Goal: Check status: Check status

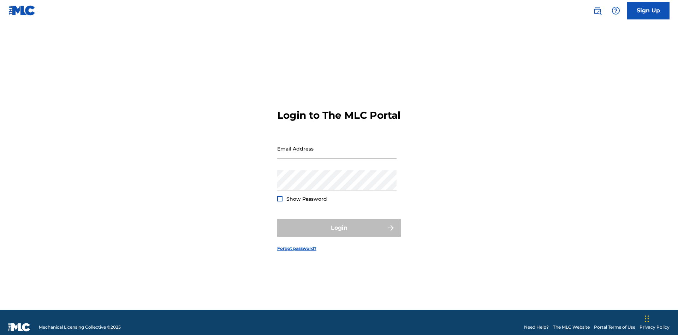
scroll to position [9, 0]
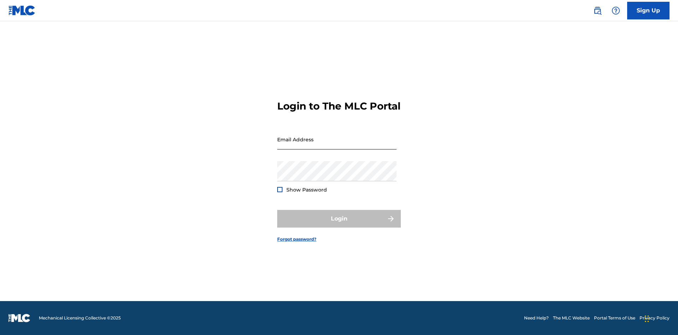
click at [337, 145] on input "Email Address" at bounding box center [336, 139] width 119 height 20
type input "[EMAIL_ADDRESS][DOMAIN_NAME]"
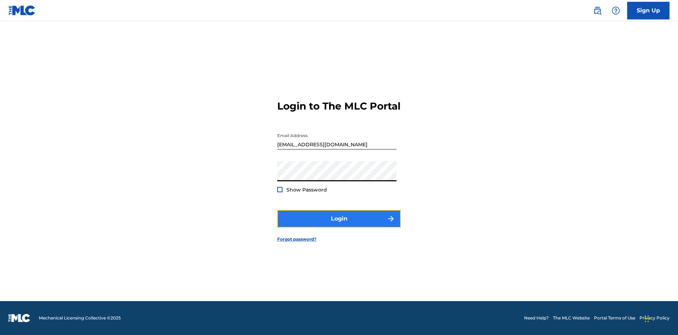
click at [339, 225] on button "Login" at bounding box center [339, 219] width 124 height 18
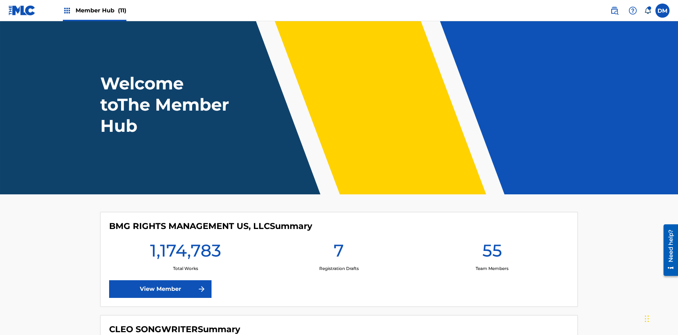
click at [101, 10] on span "Member Hub (11)" at bounding box center [101, 10] width 51 height 8
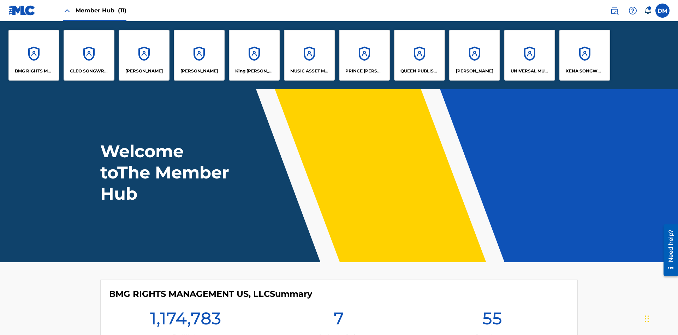
scroll to position [25, 0]
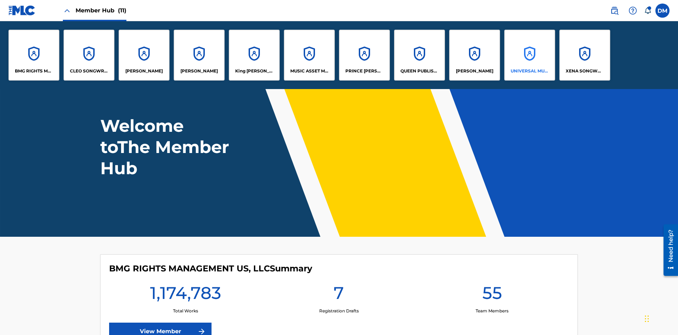
click at [529, 71] on p "UNIVERSAL MUSIC PUB GROUP" at bounding box center [530, 71] width 38 height 6
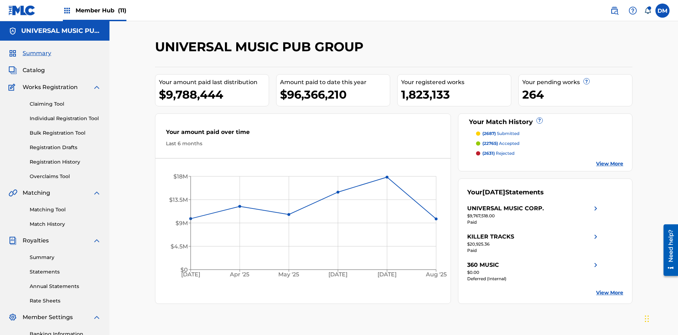
scroll to position [103, 0]
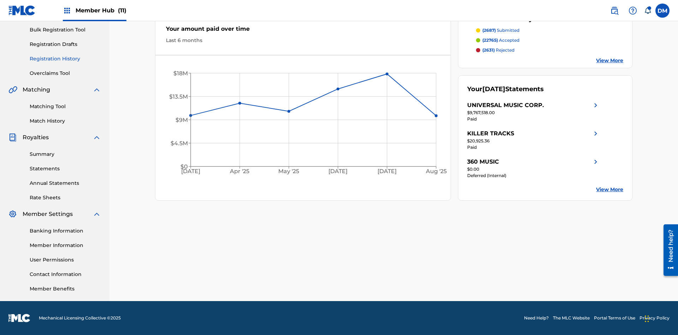
click at [65, 59] on link "Registration History" at bounding box center [65, 58] width 71 height 7
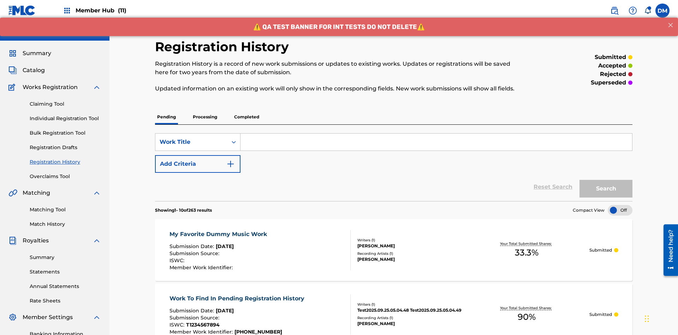
scroll to position [95, 0]
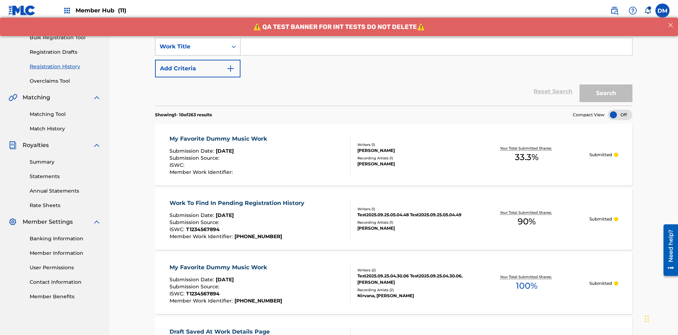
click at [191, 47] on div "Work Title" at bounding box center [192, 46] width 64 height 8
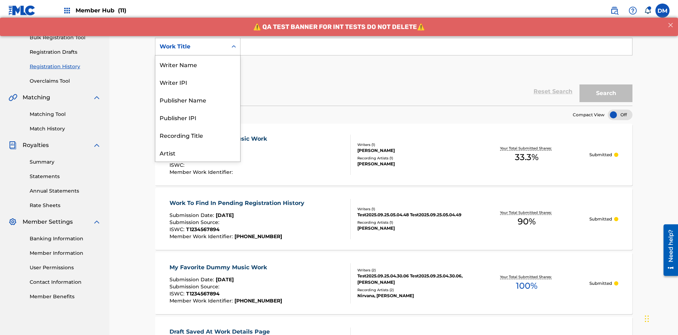
scroll to position [35, 0]
click at [198, 153] on div "Work Title" at bounding box center [197, 153] width 85 height 18
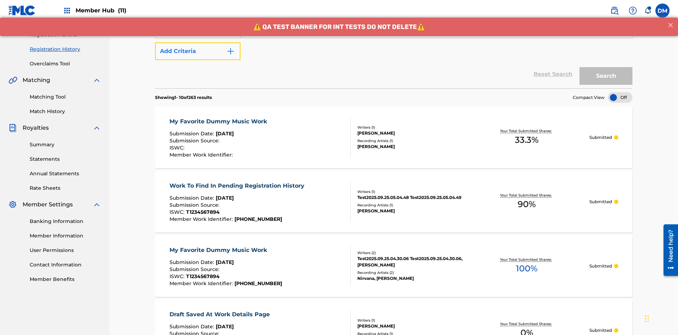
click at [198, 51] on button "Add Criteria" at bounding box center [197, 51] width 85 height 18
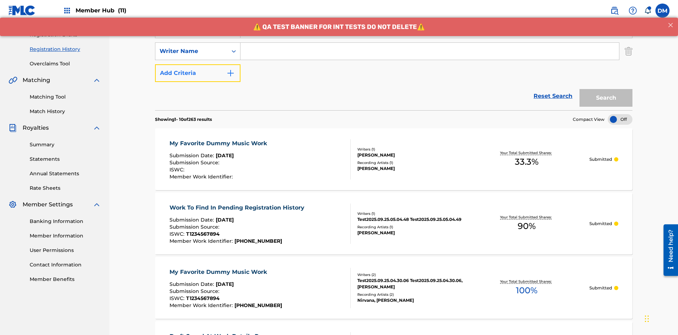
scroll to position [117, 0]
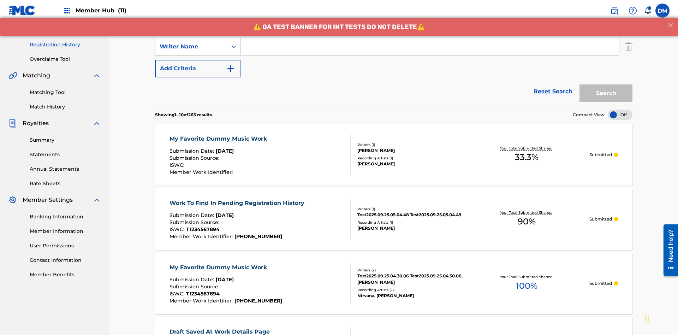
click at [191, 47] on div "Writer Name" at bounding box center [192, 46] width 64 height 8
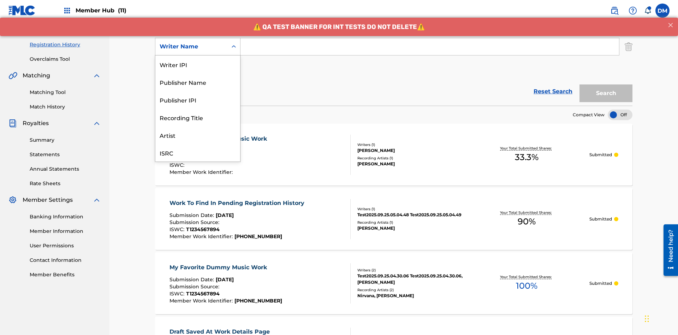
scroll to position [18, 0]
click at [198, 100] on div "Recording Title" at bounding box center [197, 100] width 85 height 18
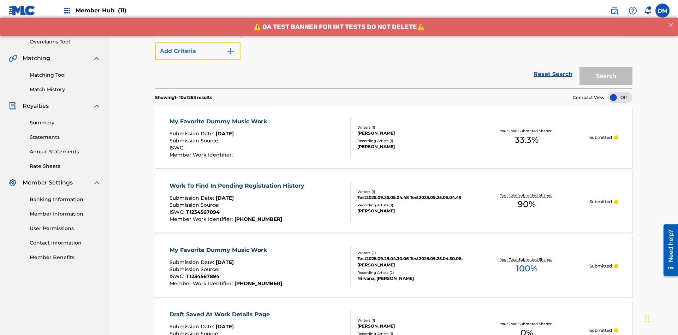
click at [198, 51] on button "Add Criteria" at bounding box center [197, 51] width 85 height 18
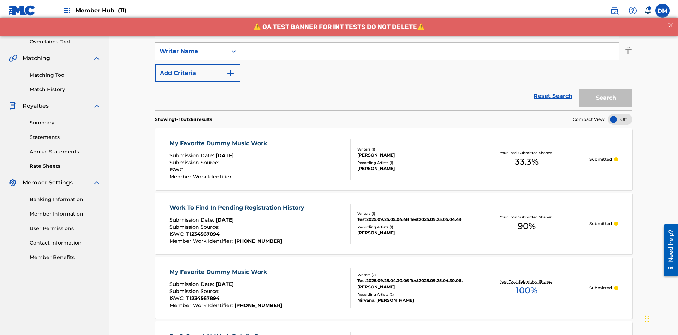
click at [191, 47] on div "Writer Name" at bounding box center [192, 51] width 64 height 8
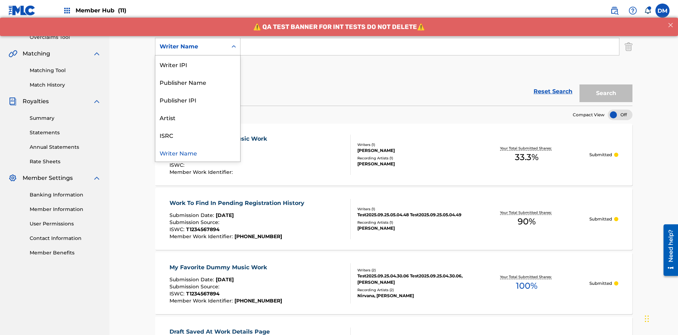
click at [198, 135] on div "ISRC" at bounding box center [197, 135] width 85 height 18
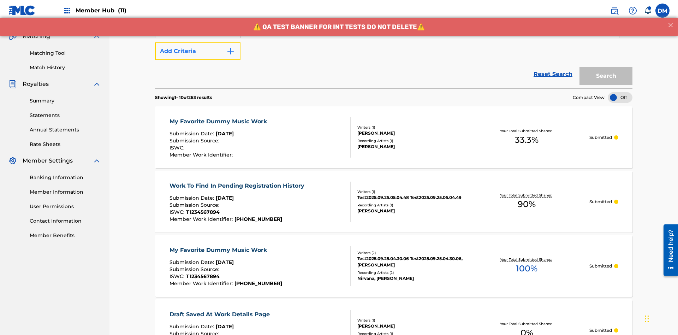
click at [198, 51] on button "Add Criteria" at bounding box center [197, 51] width 85 height 18
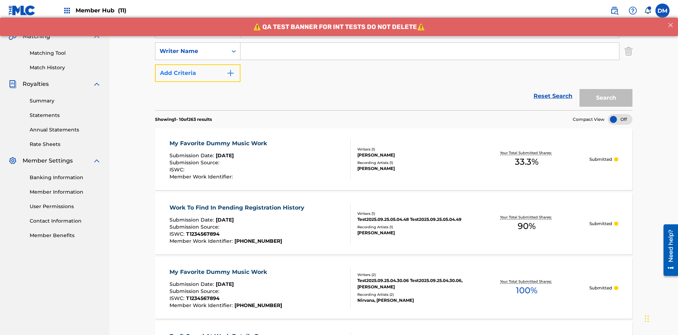
scroll to position [161, 0]
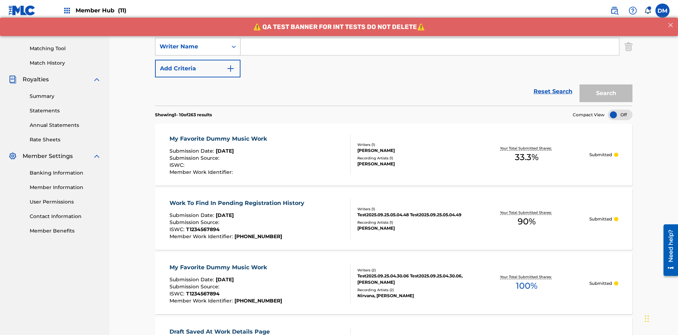
click at [191, 47] on div "Writer Name" at bounding box center [192, 46] width 64 height 8
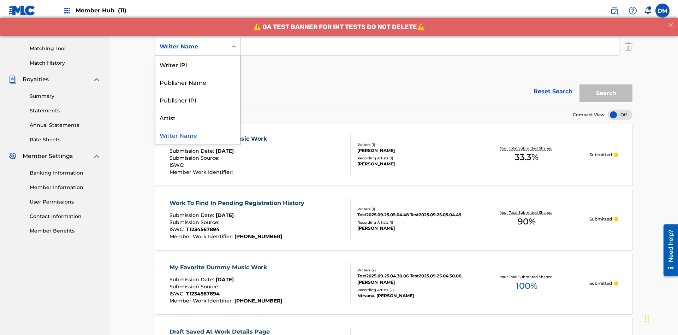
click at [198, 135] on div "Writer Name" at bounding box center [197, 135] width 85 height 18
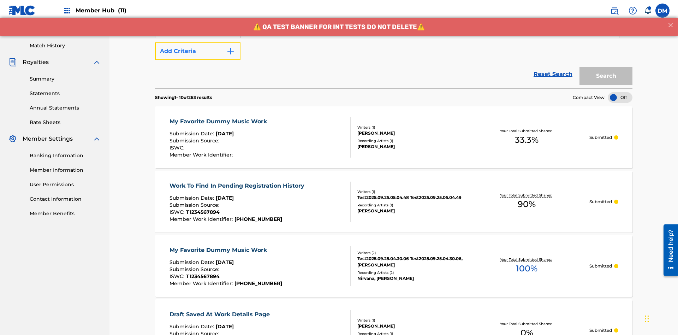
click at [198, 51] on button "Add Criteria" at bounding box center [197, 51] width 85 height 18
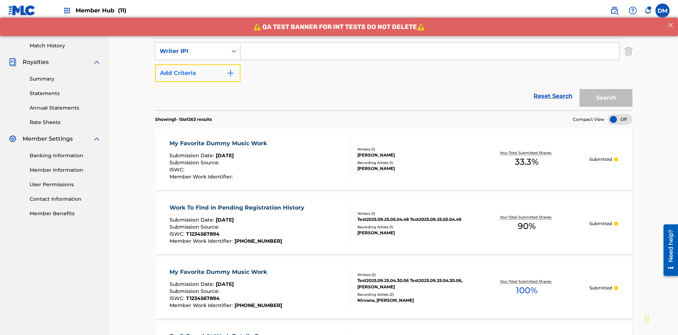
scroll to position [183, 0]
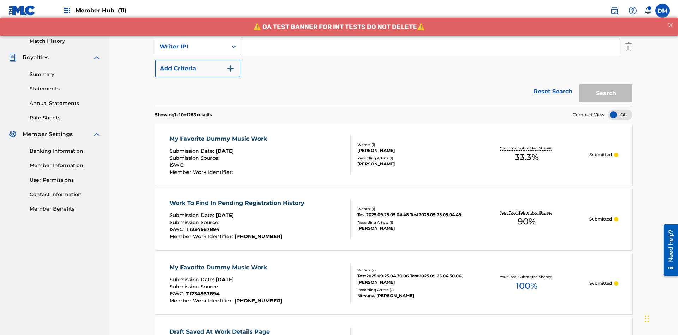
click at [191, 47] on div "Writer IPI" at bounding box center [192, 46] width 64 height 8
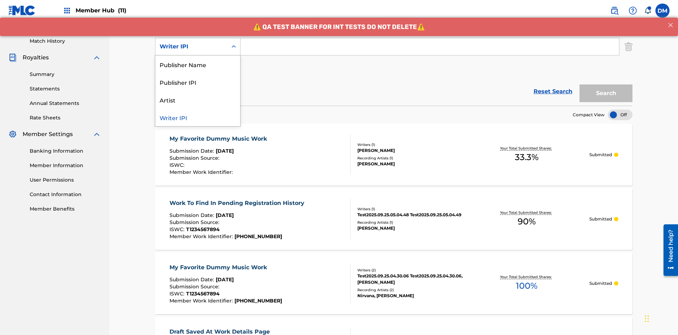
click at [198, 64] on div "Publisher Name" at bounding box center [197, 64] width 85 height 18
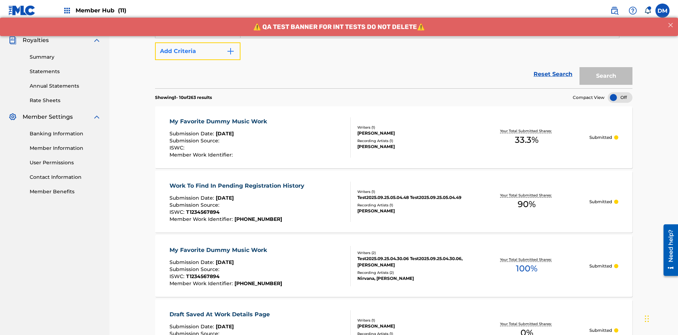
click at [198, 51] on button "Add Criteria" at bounding box center [197, 51] width 85 height 18
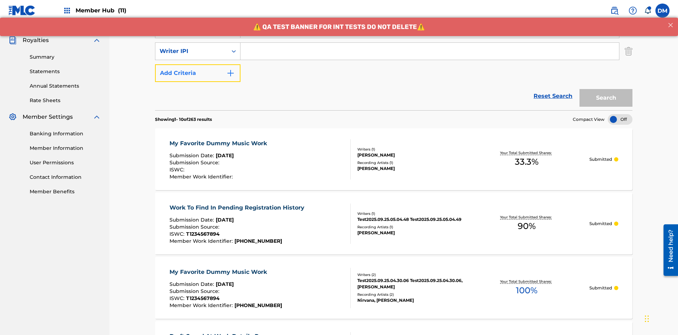
scroll to position [205, 0]
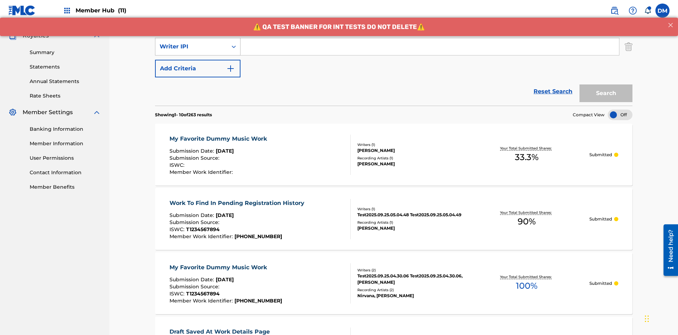
click at [191, 47] on div "Writer IPI" at bounding box center [192, 46] width 64 height 8
click at [198, 64] on div "Publisher IPI" at bounding box center [197, 64] width 85 height 18
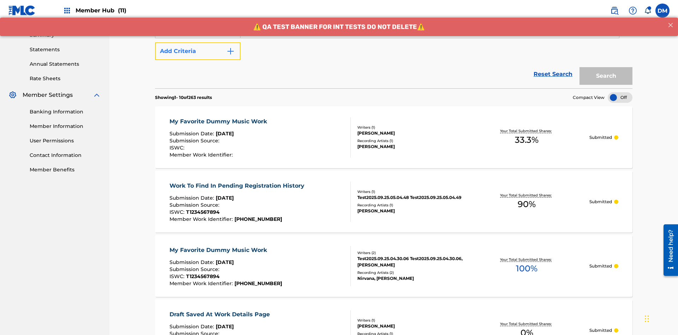
click at [198, 51] on button "Add Criteria" at bounding box center [197, 51] width 85 height 18
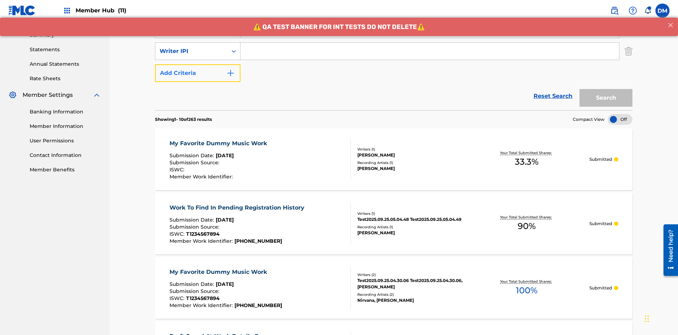
scroll to position [227, 0]
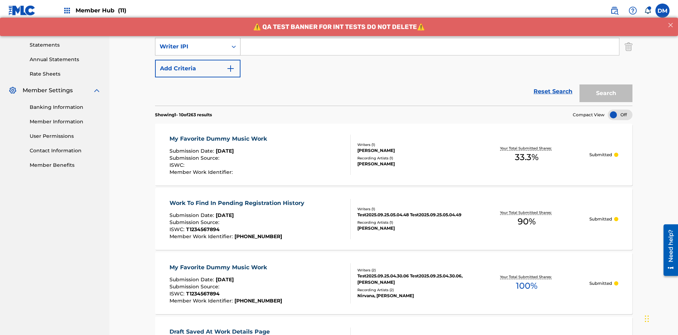
click at [191, 47] on div "Writer IPI" at bounding box center [192, 46] width 64 height 8
click at [198, 64] on div "Artist" at bounding box center [197, 64] width 85 height 18
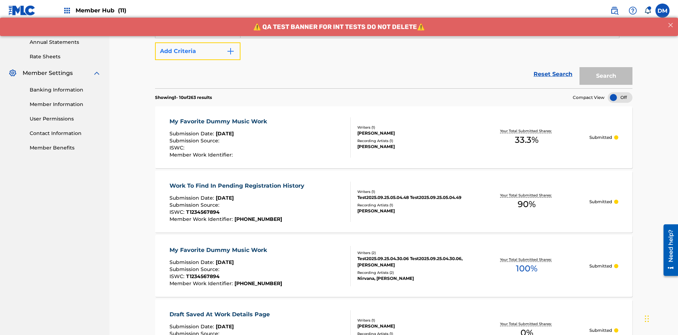
click at [198, 51] on button "Add Criteria" at bounding box center [197, 51] width 85 height 18
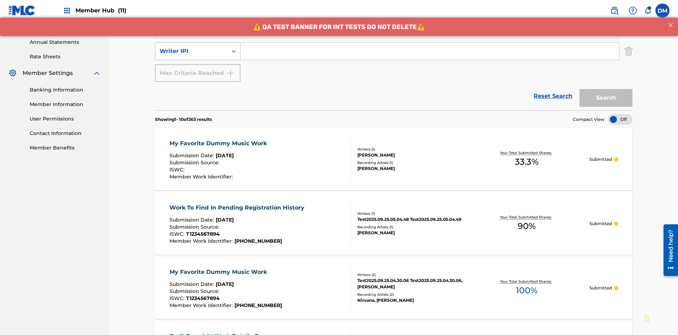
click at [191, 47] on div "Writer IPI" at bounding box center [192, 51] width 64 height 8
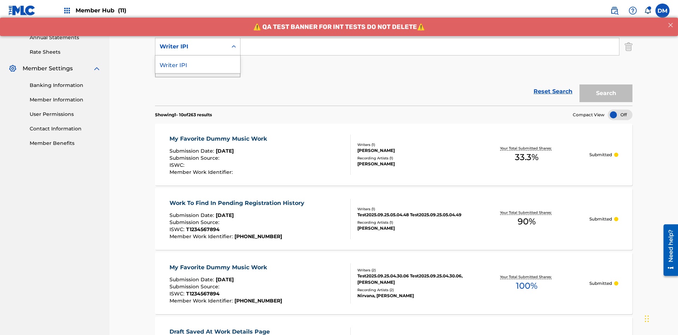
click at [198, 64] on div "Writer IPI" at bounding box center [197, 64] width 85 height 18
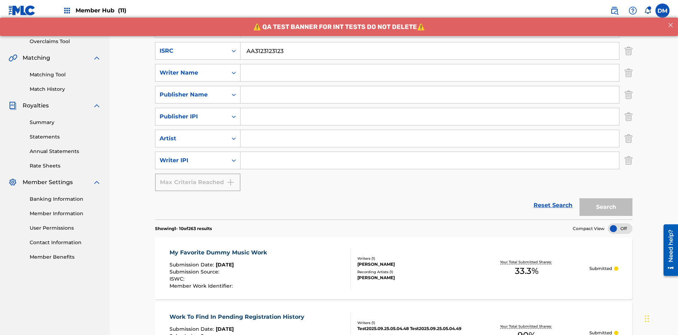
scroll to position [91, 0]
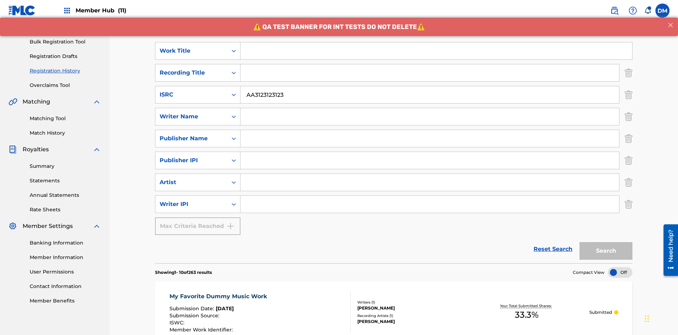
type input "AA3123123123"
click at [436, 51] on input "Search Form" at bounding box center [436, 50] width 392 height 17
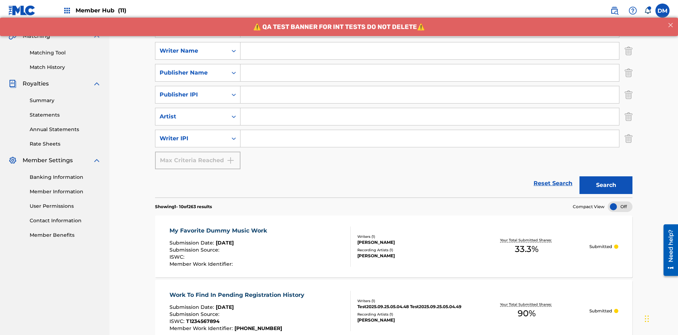
type input "MY FAVORITE DUMMY MUSIC WORK"
click at [430, 51] on input "Search Form" at bounding box center [429, 50] width 379 height 17
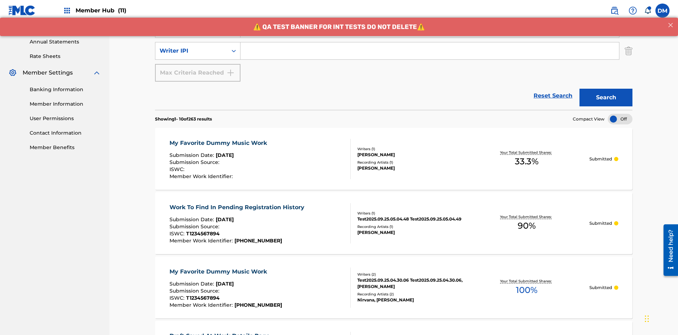
type input "[PERSON_NAME]"
click at [430, 51] on input "Search Form" at bounding box center [429, 50] width 379 height 17
type input "00741807247"
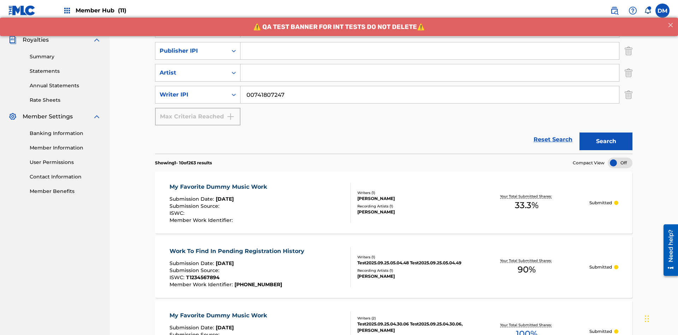
type input "CALACA"
click at [430, 51] on input "Search Form" at bounding box center [429, 50] width 379 height 17
type input "00214463592"
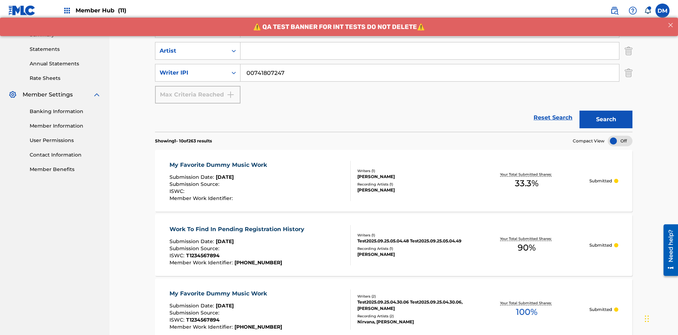
type input "Best Song Ever"
click at [430, 51] on input "Search Form" at bounding box center [429, 50] width 379 height 17
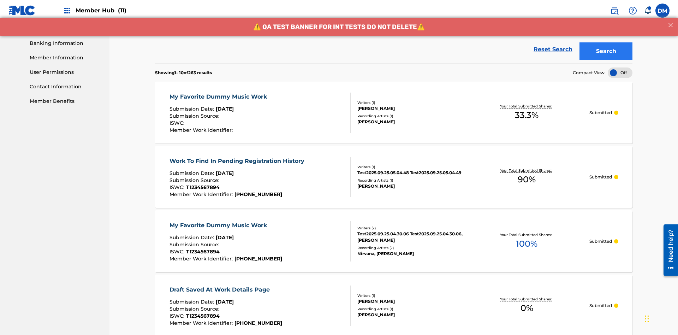
type input "[PERSON_NAME]"
click at [606, 51] on button "Search" at bounding box center [605, 51] width 53 height 18
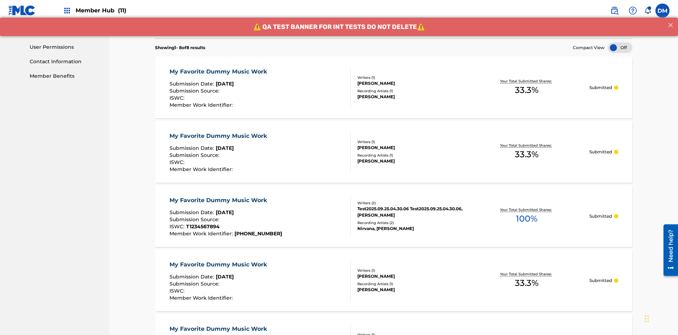
scroll to position [340, 0]
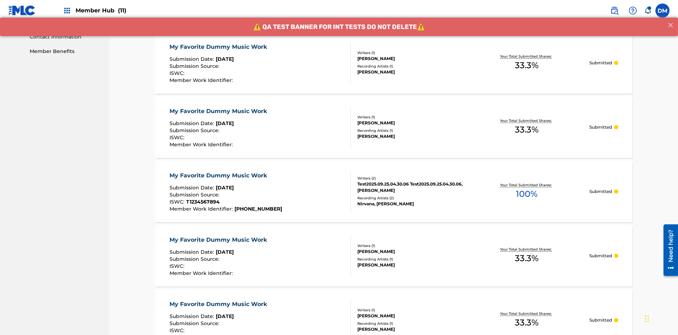
click at [219, 47] on div "My Favorite Dummy Music Work" at bounding box center [219, 47] width 101 height 8
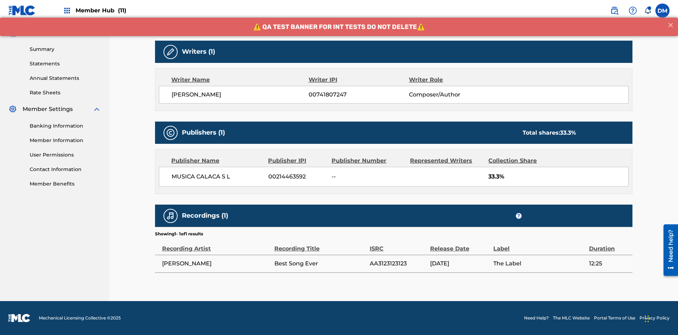
scroll to position [50, 0]
